Goal: Task Accomplishment & Management: Manage account settings

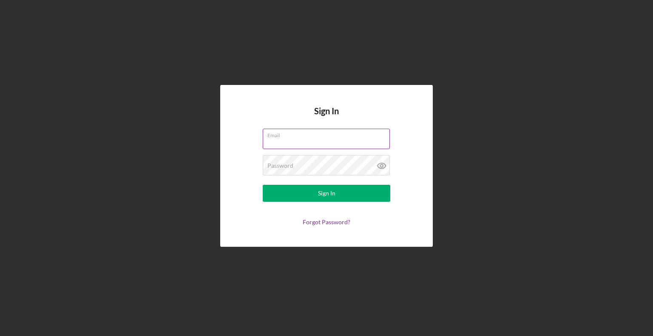
click at [280, 139] on input "Email" at bounding box center [326, 139] width 127 height 20
type input "[EMAIL_ADDRESS][DOMAIN_NAME]"
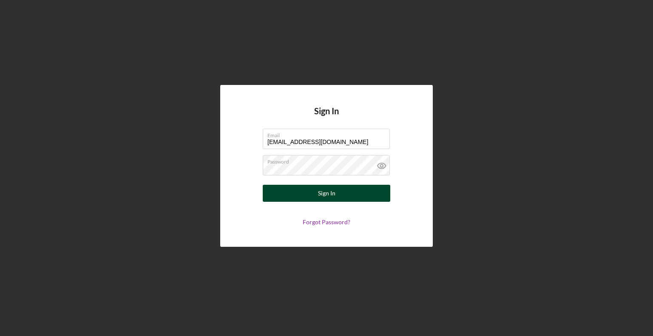
click at [330, 195] on div "Sign In" at bounding box center [326, 193] width 17 height 17
